Goal: Task Accomplishment & Management: Use online tool/utility

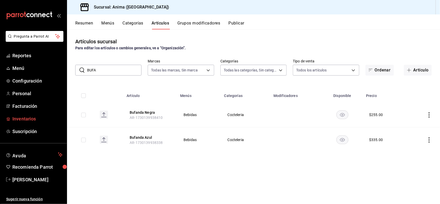
click at [28, 118] on span "Inventarios" at bounding box center [37, 118] width 50 height 7
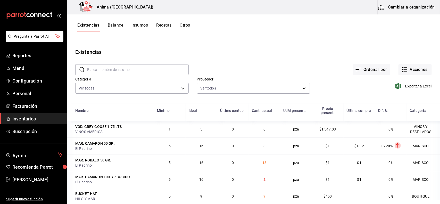
click at [27, 120] on span "Inventarios" at bounding box center [37, 118] width 50 height 7
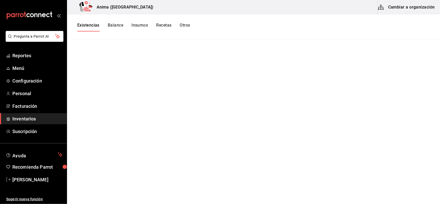
click at [23, 118] on span "Inventarios" at bounding box center [37, 118] width 50 height 7
click at [93, 26] on button "Existencias" at bounding box center [88, 27] width 22 height 9
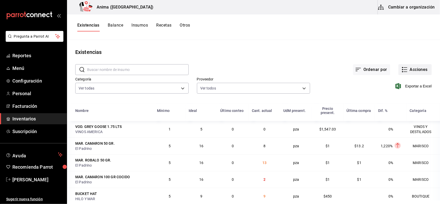
click at [422, 71] on button "Acciones" at bounding box center [415, 69] width 33 height 11
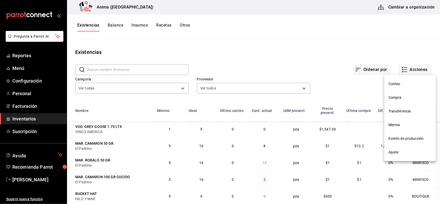
click at [400, 94] on li "Compra" at bounding box center [410, 98] width 52 height 14
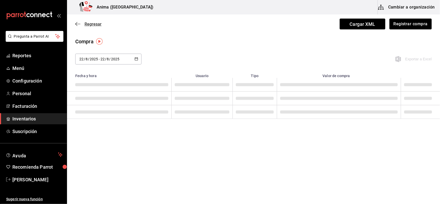
click at [92, 23] on span "Regresar" at bounding box center [93, 24] width 17 height 5
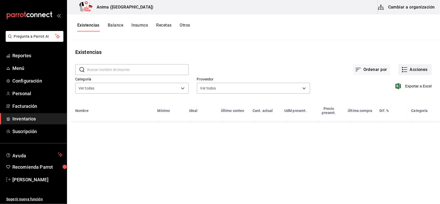
click at [406, 69] on icon "button" at bounding box center [405, 70] width 6 height 6
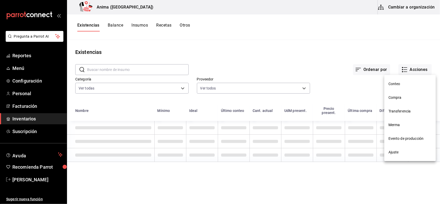
click at [399, 122] on span "Merma" at bounding box center [410, 124] width 43 height 5
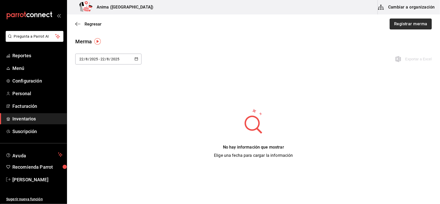
click at [409, 26] on button "Registrar merma" at bounding box center [411, 24] width 42 height 11
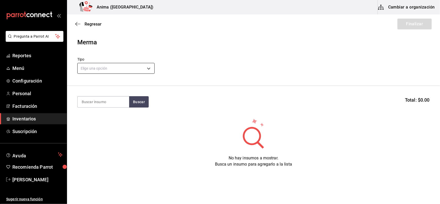
click at [111, 73] on body "Pregunta a Parrot AI Reportes Menú Configuración Personal Facturación Inventari…" at bounding box center [220, 87] width 440 height 175
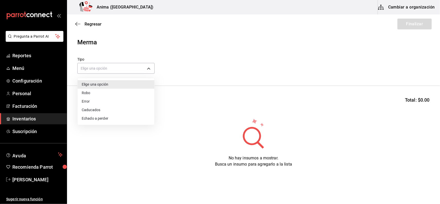
click at [97, 101] on li "Error" at bounding box center [116, 101] width 77 height 9
type input "ERROR"
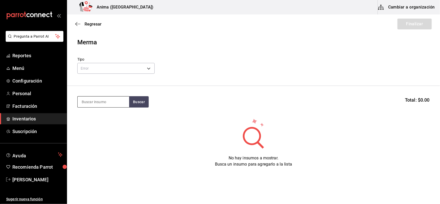
click at [91, 101] on input at bounding box center [104, 101] width 52 height 11
type input "DOBEL"
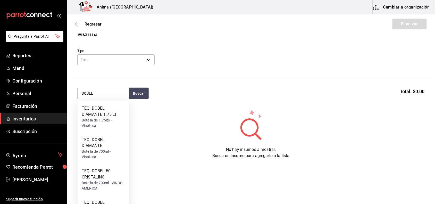
scroll to position [19, 0]
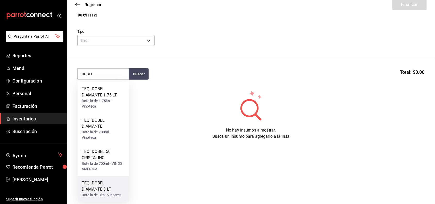
click at [113, 182] on div "TEQ. DOBEL DIAMANTE 3 LT" at bounding box center [103, 186] width 43 height 12
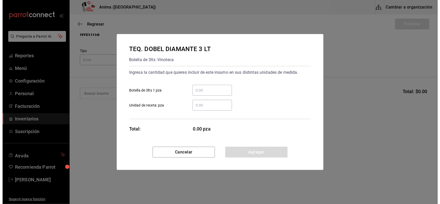
scroll to position [0, 0]
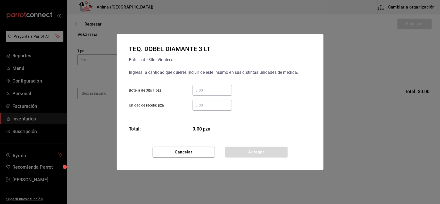
click at [211, 102] on input "​ Unidad de receta: pza" at bounding box center [212, 105] width 39 height 6
click at [204, 88] on input "​ Botella de 3lts 1 pza" at bounding box center [212, 90] width 39 height 6
type input "3"
click button "Agregar" at bounding box center [256, 152] width 62 height 11
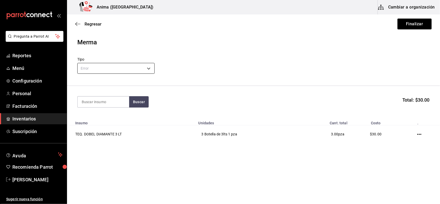
type input "N"
type input "[GEOGRAPHIC_DATA]"
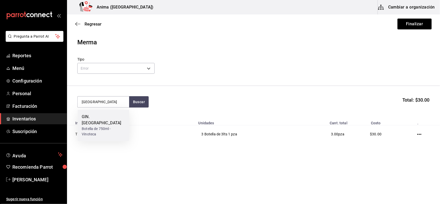
click at [106, 128] on div "Botella de 750ml - Vinoteca" at bounding box center [103, 131] width 43 height 11
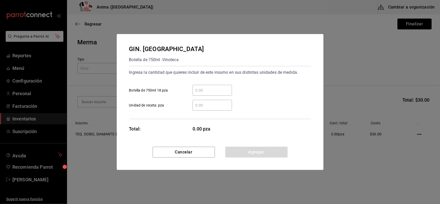
click at [203, 92] on input "​ Botella de 750ml 18 pza" at bounding box center [212, 90] width 39 height 6
type input "2"
click button "Agregar" at bounding box center [256, 152] width 62 height 11
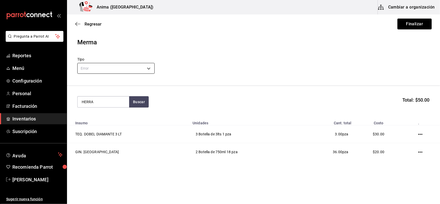
type input "HERRA"
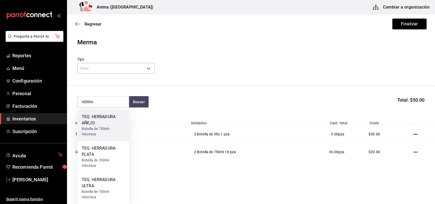
click at [109, 124] on div "TEQ. HERRADURA AÑEJO" at bounding box center [103, 120] width 43 height 12
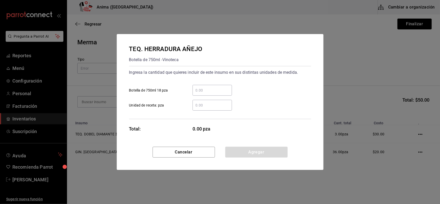
click at [209, 92] on input "​ Botella de 750ml 18 pza" at bounding box center [212, 90] width 39 height 6
type input "1"
click button "Agregar" at bounding box center [256, 152] width 62 height 11
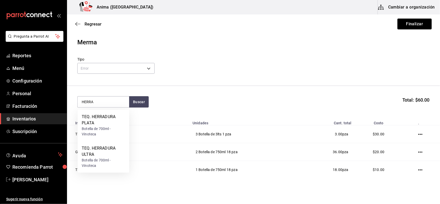
type input "HERRA"
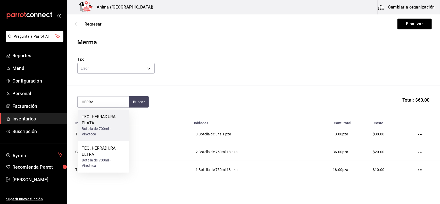
click at [118, 126] on div "TEQ. HERRADURA PLATA" at bounding box center [103, 120] width 43 height 12
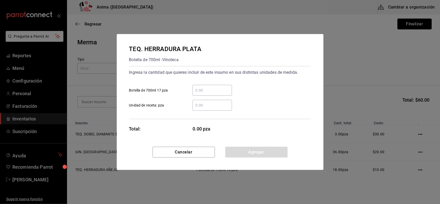
click at [223, 93] on input "​ Botella de 700ml 17 pza" at bounding box center [212, 90] width 39 height 6
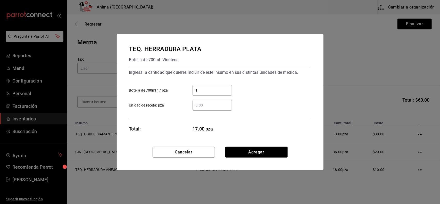
type input "1"
click button "Agregar" at bounding box center [256, 152] width 62 height 11
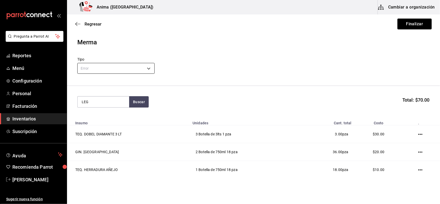
type input "LEG"
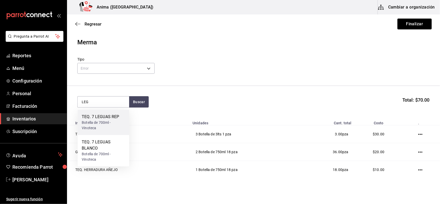
click at [108, 124] on div "Botella de 700ml - Vinoteca" at bounding box center [103, 125] width 43 height 11
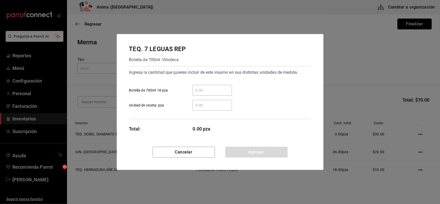
click at [201, 90] on input "​ Botella de 700ml 18 pza" at bounding box center [212, 90] width 39 height 6
type input "2"
click button "Agregar" at bounding box center [256, 152] width 62 height 11
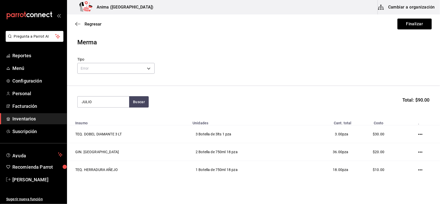
type input "JULIO"
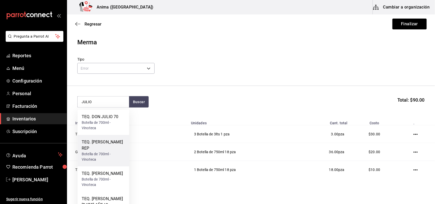
click at [100, 152] on div "Botella de 700ml - Vinoteca" at bounding box center [103, 157] width 43 height 11
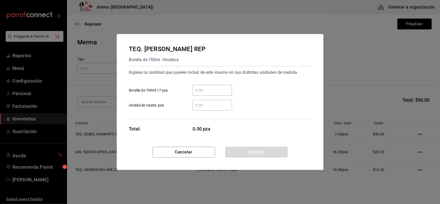
click at [205, 89] on input "​ Botella de 700ml 17 pza" at bounding box center [212, 90] width 39 height 6
type input "2"
click button "Agregar" at bounding box center [256, 152] width 62 height 11
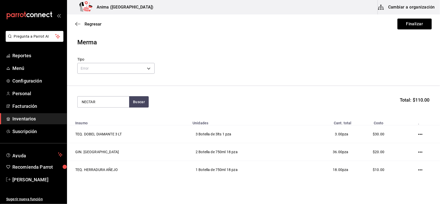
type input "NECTAR"
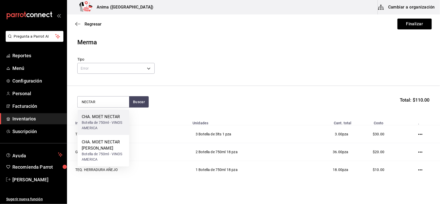
click at [98, 119] on div "CHA. MOET NECTAR" at bounding box center [103, 117] width 43 height 6
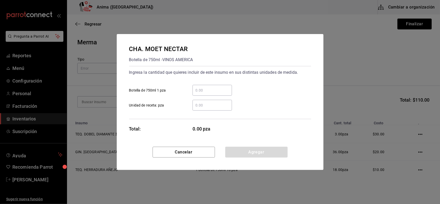
click at [201, 92] on input "​ Botella de 750ml 1 pza" at bounding box center [212, 90] width 39 height 6
type input "3"
click button "Agregar" at bounding box center [256, 152] width 62 height 11
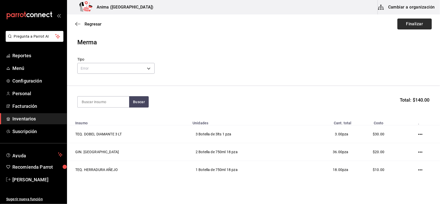
click at [422, 21] on button "Finalizar" at bounding box center [415, 24] width 34 height 11
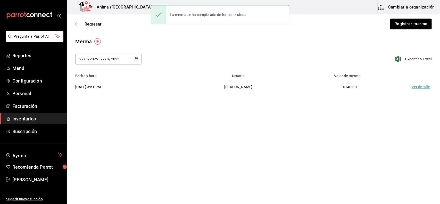
click at [98, 27] on div "Regresar Registrar merma" at bounding box center [253, 23] width 373 height 19
click at [97, 26] on div "Regresar Registrar merma" at bounding box center [253, 23] width 373 height 19
click at [94, 24] on span "Regresar" at bounding box center [93, 24] width 17 height 5
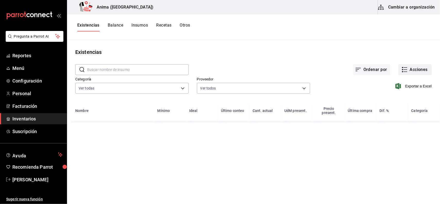
click at [429, 68] on button "Acciones" at bounding box center [415, 69] width 33 height 11
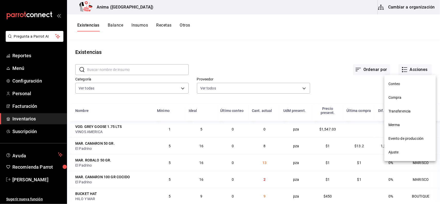
click at [402, 99] on span "Compra" at bounding box center [410, 97] width 43 height 5
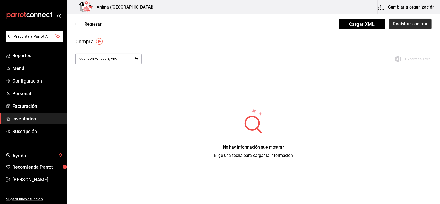
click at [419, 21] on button "Registrar compra" at bounding box center [410, 24] width 43 height 11
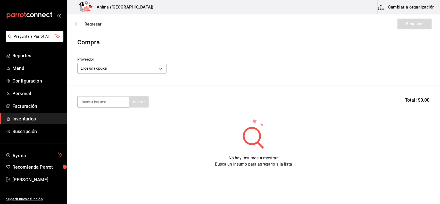
click at [84, 22] on span "Regresar" at bounding box center [88, 24] width 26 height 5
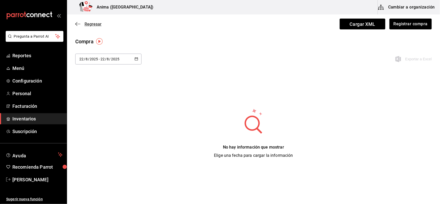
click at [94, 26] on span "Regresar" at bounding box center [93, 24] width 17 height 5
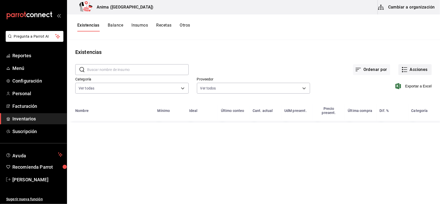
click at [416, 71] on button "Acciones" at bounding box center [415, 69] width 33 height 11
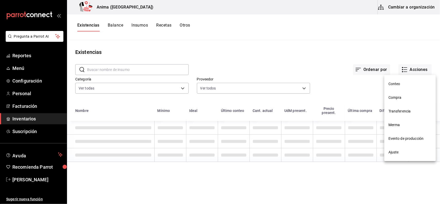
click at [400, 123] on span "Merma" at bounding box center [410, 124] width 43 height 5
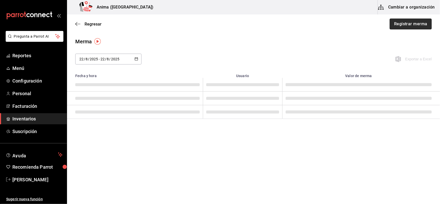
click at [414, 22] on button "Registrar merma" at bounding box center [411, 24] width 42 height 11
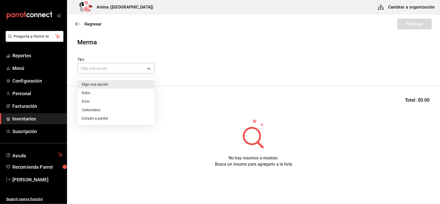
drag, startPoint x: 97, startPoint y: 69, endPoint x: 97, endPoint y: 89, distance: 20.1
click at [97, 72] on body "Pregunta a Parrot AI Reportes Menú Configuración Personal Facturación Inventari…" at bounding box center [220, 87] width 440 height 175
click at [96, 100] on li "Error" at bounding box center [116, 101] width 77 height 9
type input "ERROR"
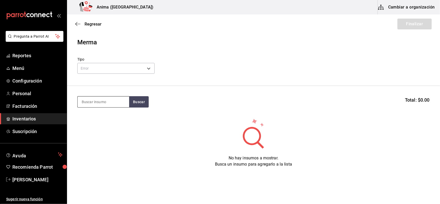
click at [97, 103] on input at bounding box center [104, 101] width 52 height 11
type input "ACE"
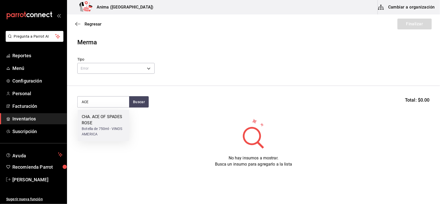
click at [94, 121] on div "CHA. ACE OF SPADES ROSE" at bounding box center [103, 120] width 43 height 12
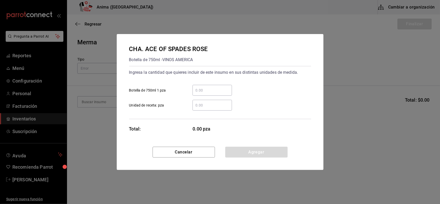
click at [208, 95] on div "​" at bounding box center [212, 90] width 39 height 11
click at [208, 93] on input "​ Botella de 750ml 1 pza" at bounding box center [212, 90] width 39 height 6
type input "1"
click button "Agregar" at bounding box center [256, 152] width 62 height 11
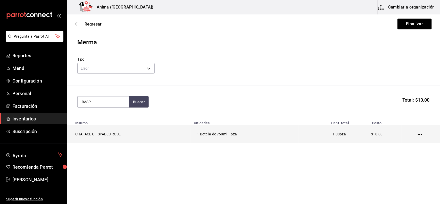
type input "RASP"
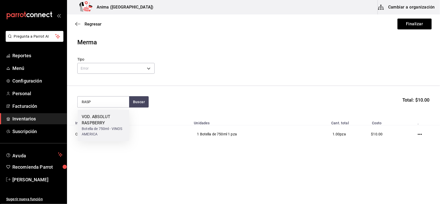
click at [102, 122] on div "VOD. ABSOLUT RASPBERRY" at bounding box center [103, 120] width 43 height 12
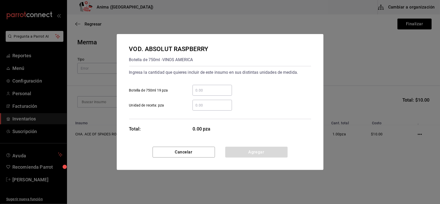
click at [211, 92] on input "​ Botella de 750ml 19 pza" at bounding box center [212, 90] width 39 height 6
type input "1"
click button "Agregar" at bounding box center [256, 152] width 62 height 11
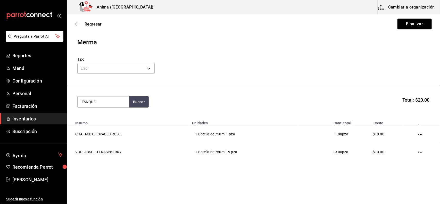
type input "TANQUE"
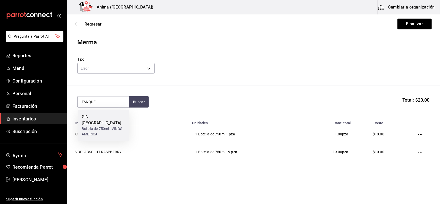
click at [97, 118] on div "GIN. [GEOGRAPHIC_DATA]" at bounding box center [103, 120] width 43 height 12
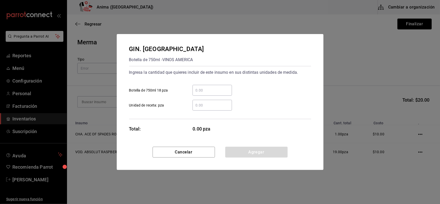
click at [209, 88] on input "​ Botella de 750ml 18 pza" at bounding box center [212, 90] width 39 height 6
type input "2"
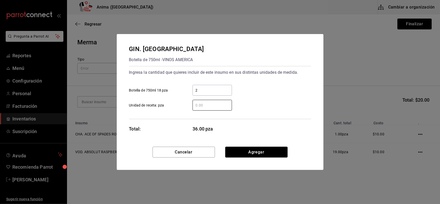
type input "1"
click button "Agregar" at bounding box center [256, 152] width 62 height 11
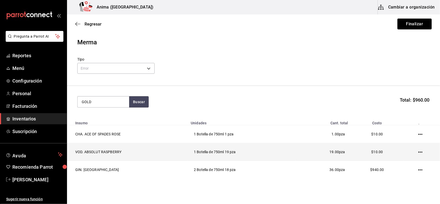
type input "GOLD"
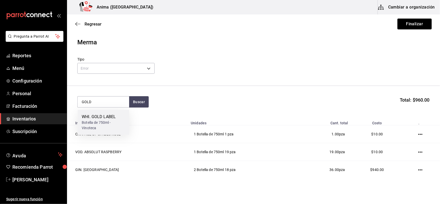
click at [92, 119] on div "WHI. GOLD LABEL" at bounding box center [103, 117] width 43 height 6
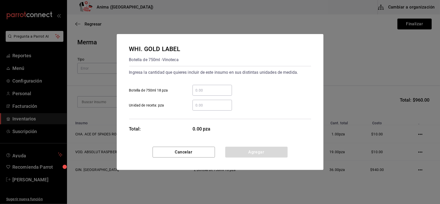
click at [207, 90] on input "​ Botella de 750ml 18 pza" at bounding box center [212, 90] width 39 height 6
type input "1"
click button "Agregar" at bounding box center [256, 152] width 62 height 11
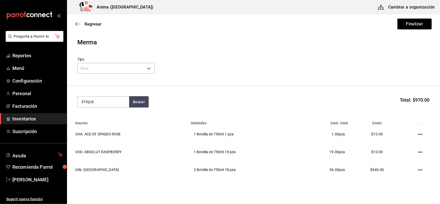
type input "ETIQUE"
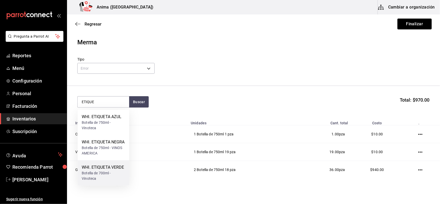
click at [101, 180] on div "Botella de 700ml - Vinoteca" at bounding box center [103, 176] width 43 height 11
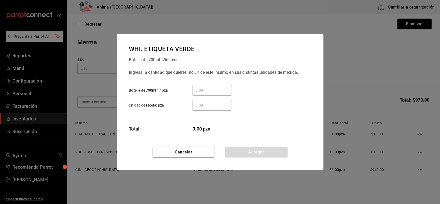
click at [208, 94] on div "​" at bounding box center [212, 90] width 39 height 11
click at [208, 93] on input "​ Botella de 700ml 17 pza" at bounding box center [212, 90] width 39 height 6
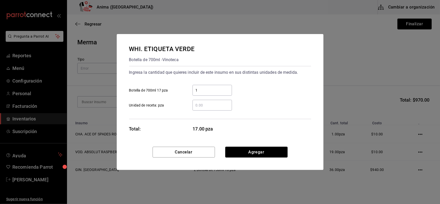
type input "1"
click button "Agregar" at bounding box center [256, 152] width 62 height 11
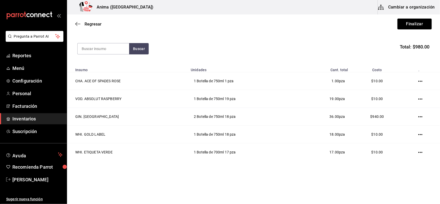
scroll to position [56, 0]
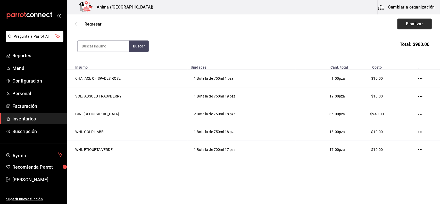
click at [413, 22] on button "Finalizar" at bounding box center [415, 24] width 34 height 11
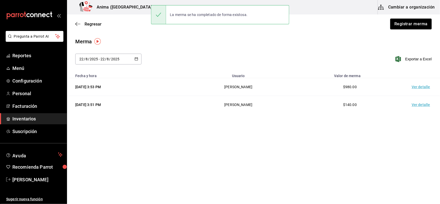
click at [425, 86] on td "Ver detalle" at bounding box center [422, 87] width 36 height 18
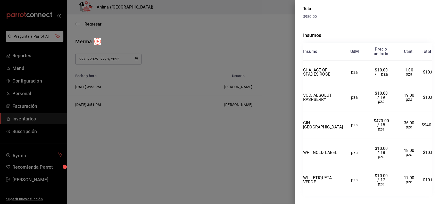
scroll to position [86, 0]
